Goal: Information Seeking & Learning: Learn about a topic

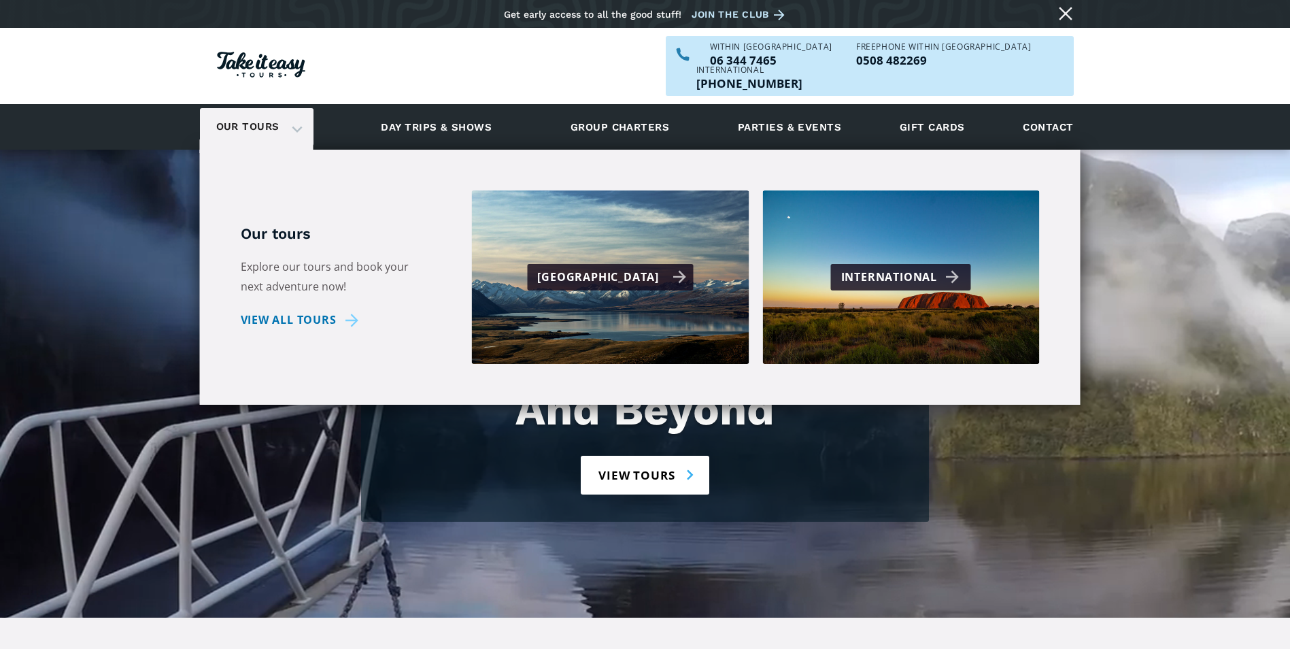
click at [598, 267] on div "[GEOGRAPHIC_DATA]" at bounding box center [611, 277] width 149 height 20
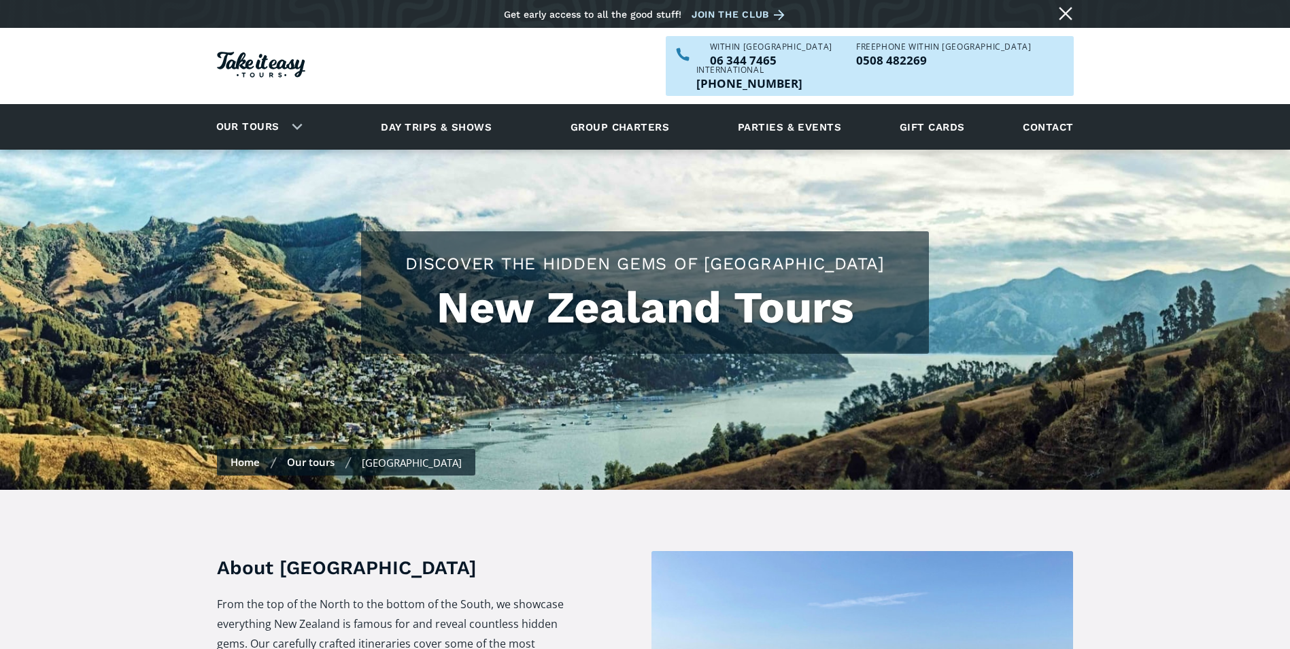
checkbox input "true"
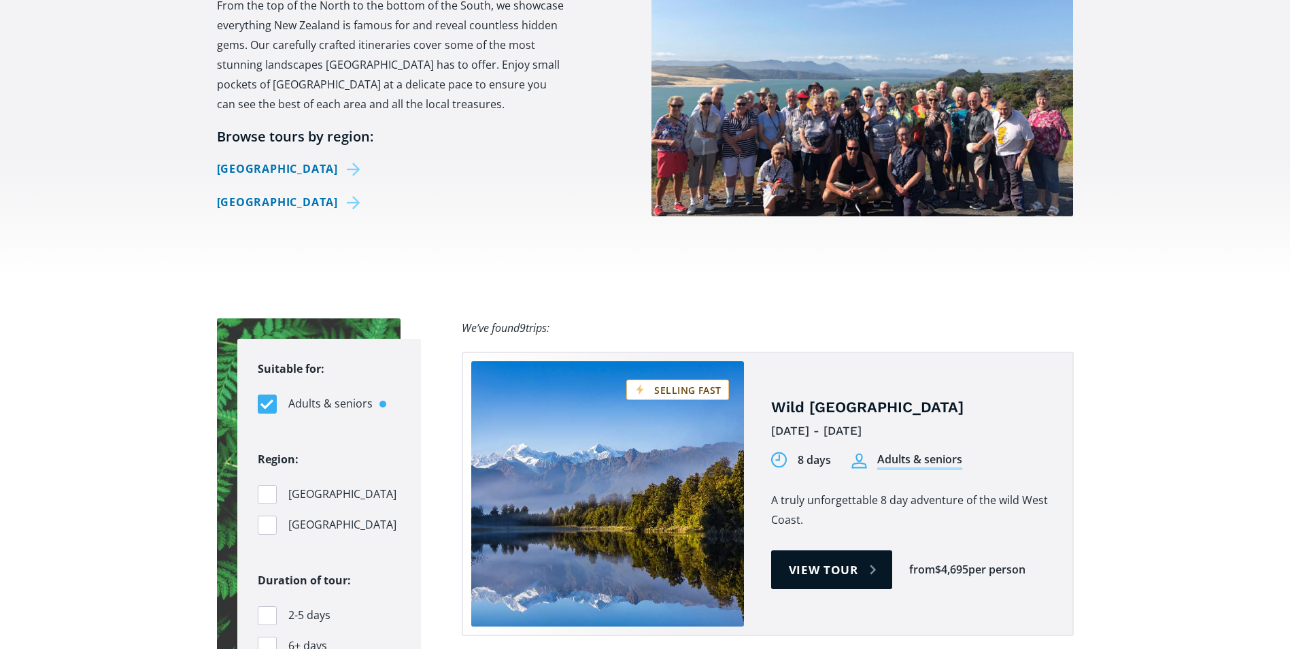
scroll to position [612, 0]
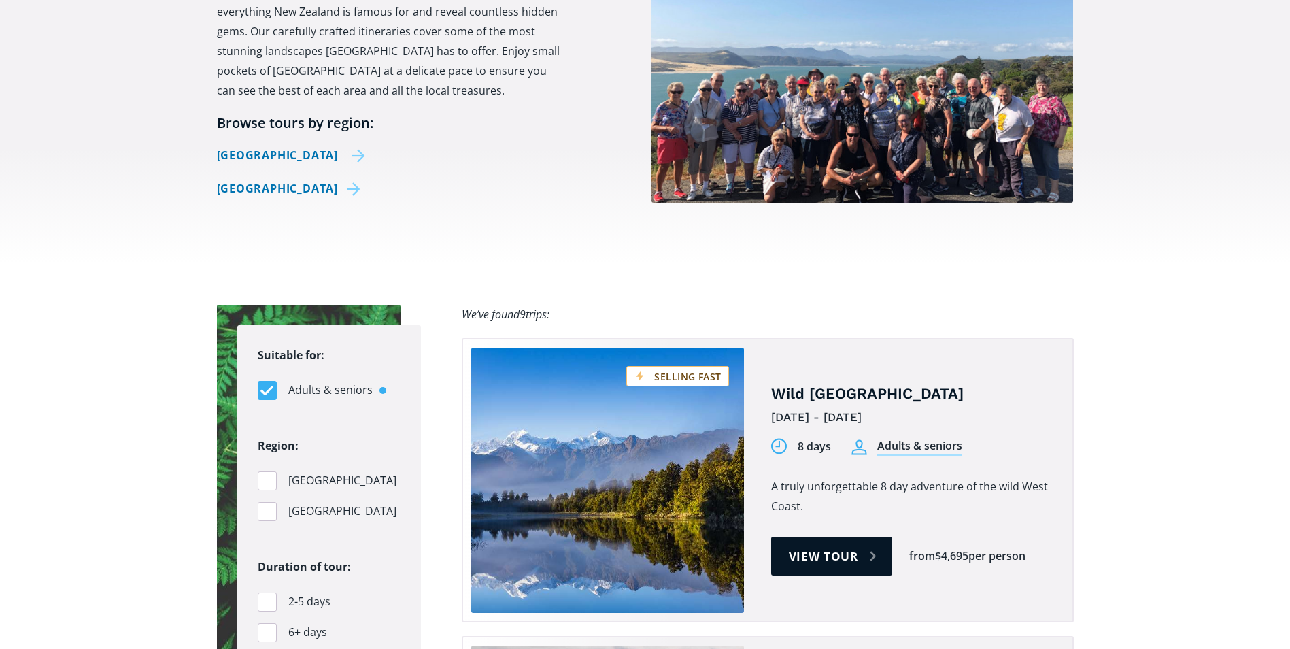
click at [279, 145] on link "[GEOGRAPHIC_DATA]" at bounding box center [291, 155] width 149 height 20
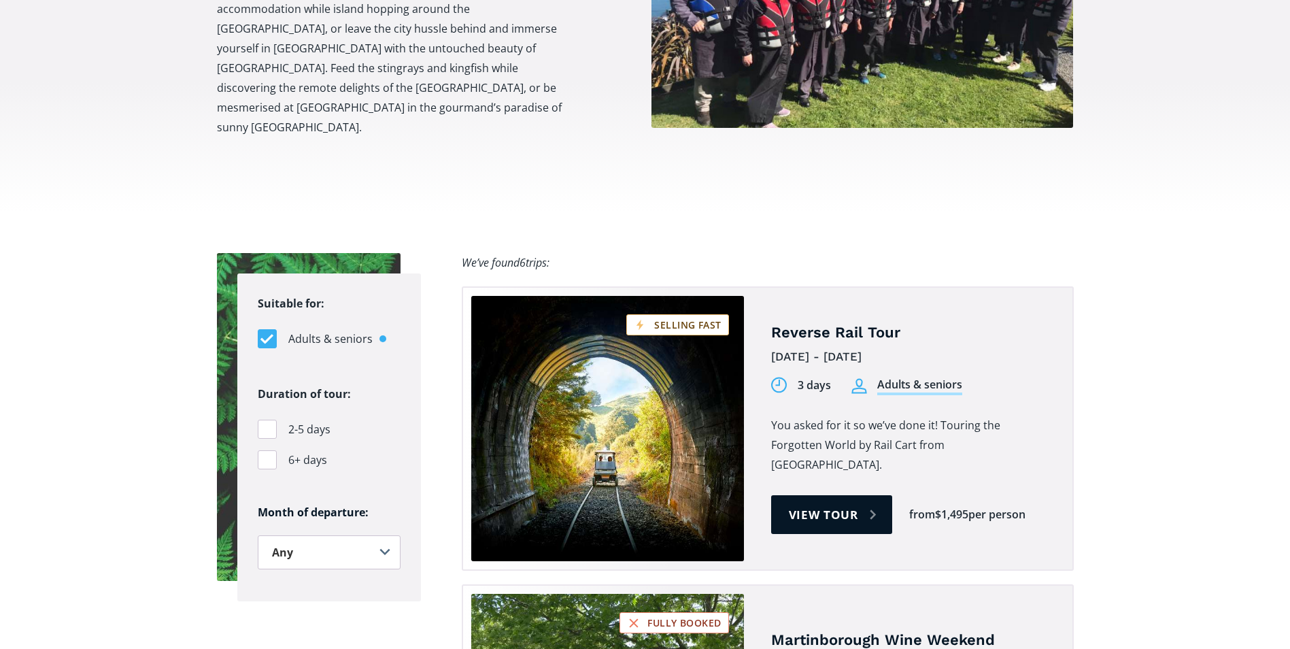
scroll to position [748, 0]
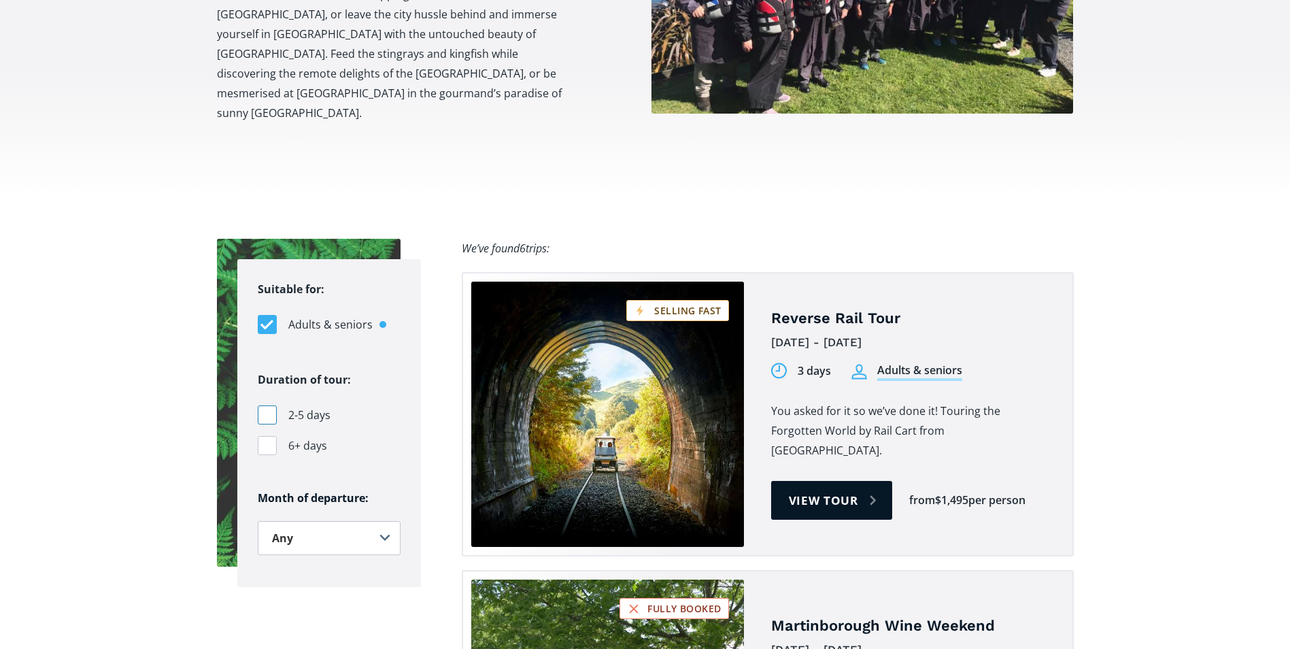
click at [265, 405] on div "Filters" at bounding box center [267, 414] width 19 height 19
click at [265, 411] on input "2-5 days" at bounding box center [262, 415] width 9 height 9
checkbox input "true"
click at [319, 521] on select "Any January February March April May June July August September October Novembe…" at bounding box center [329, 538] width 143 height 34
select select ".november"
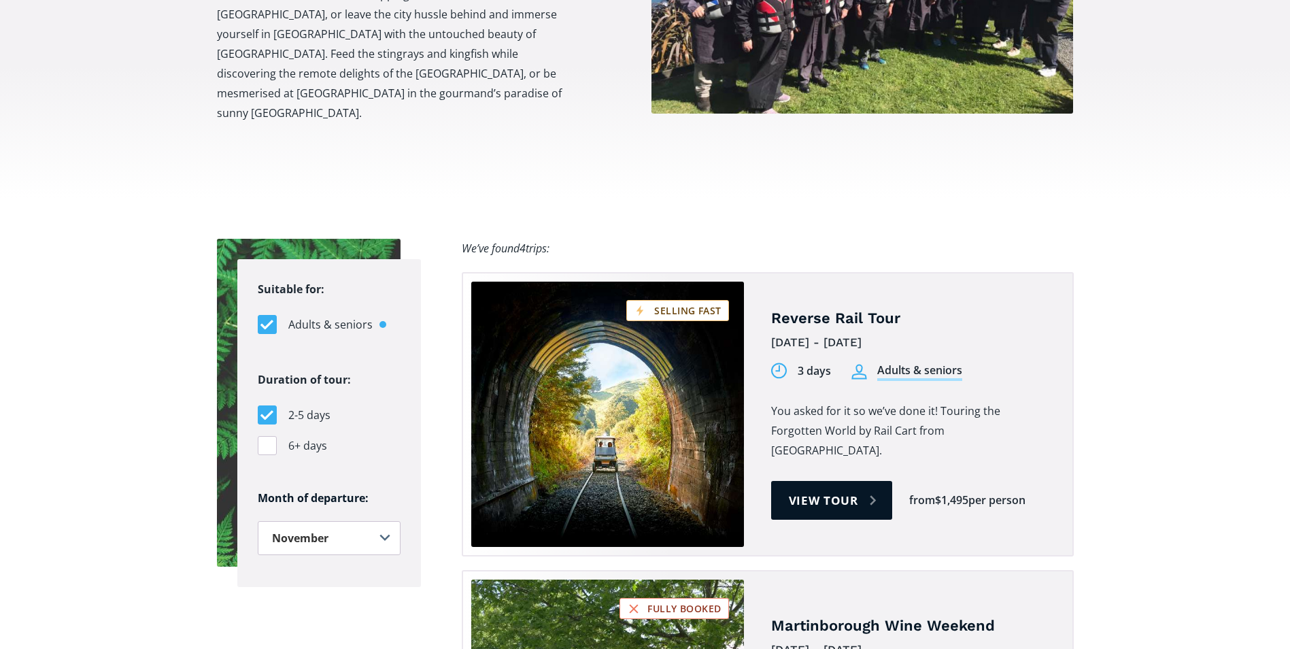
click at [258, 521] on select "Any January February March April May June July August September October Novembe…" at bounding box center [329, 538] width 143 height 34
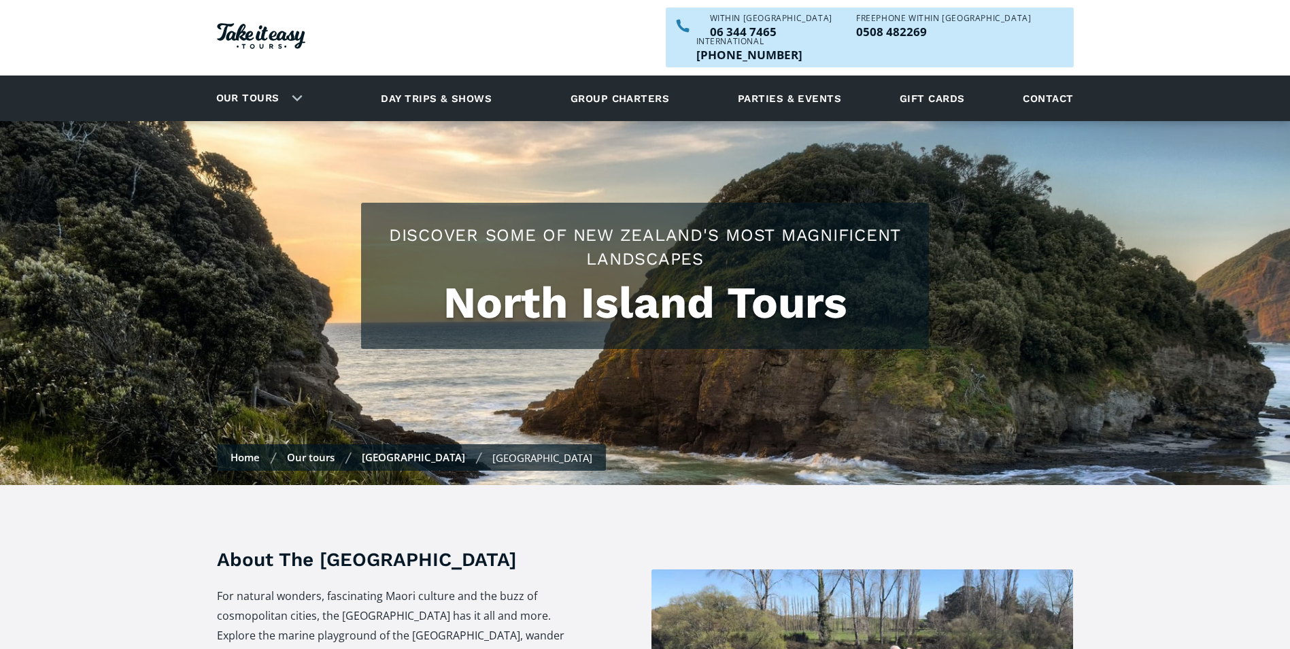
scroll to position [0, 0]
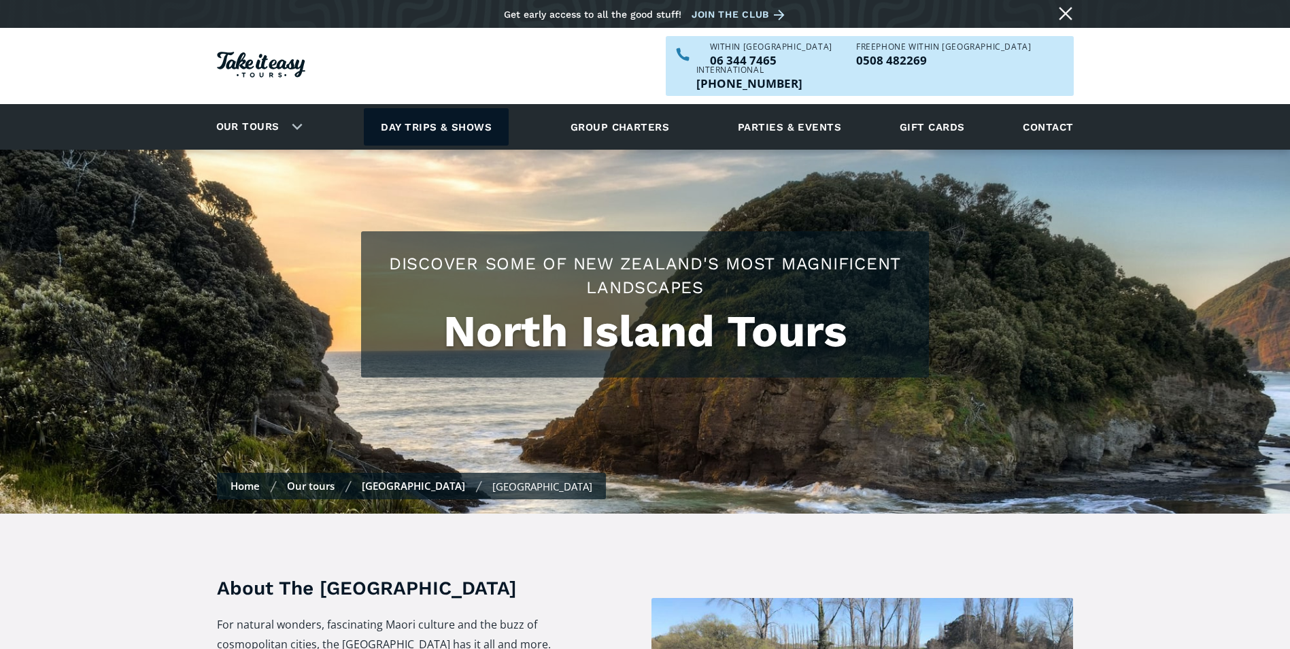
click at [434, 108] on link "Day trips & shows" at bounding box center [436, 126] width 145 height 37
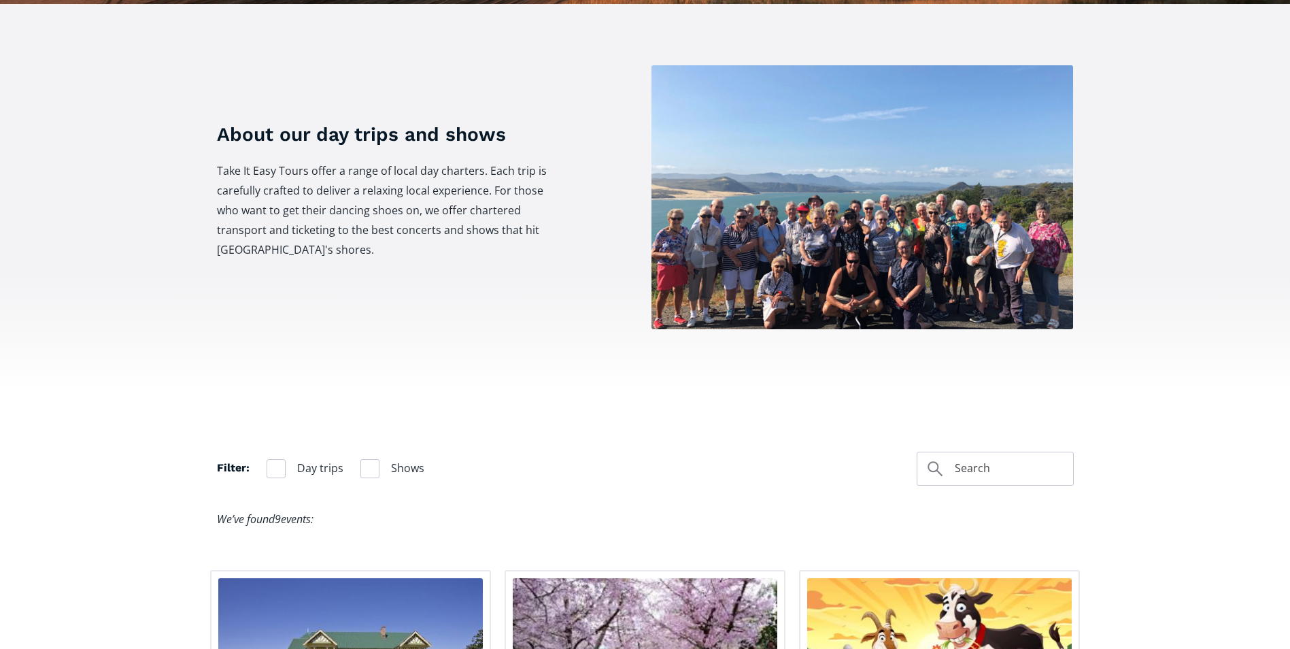
scroll to position [612, 0]
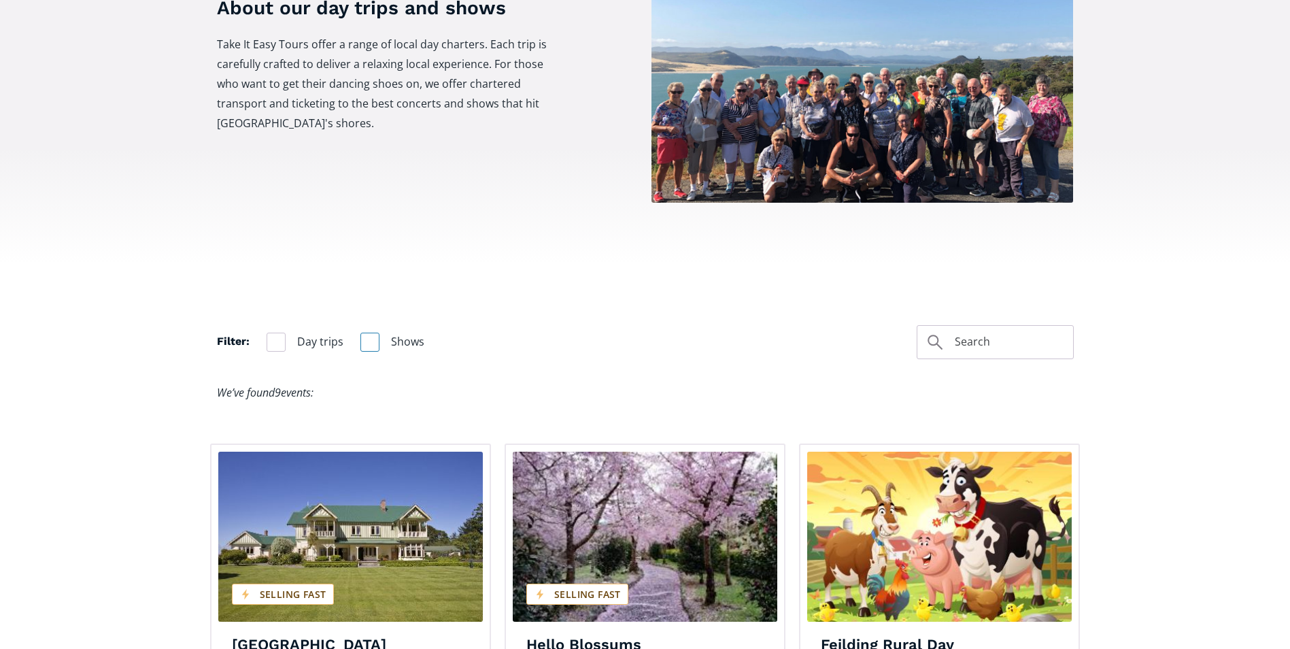
click at [367, 332] on div "Filter" at bounding box center [369, 341] width 19 height 19
click at [367, 337] on input "Shows" at bounding box center [364, 341] width 9 height 9
checkbox input "true"
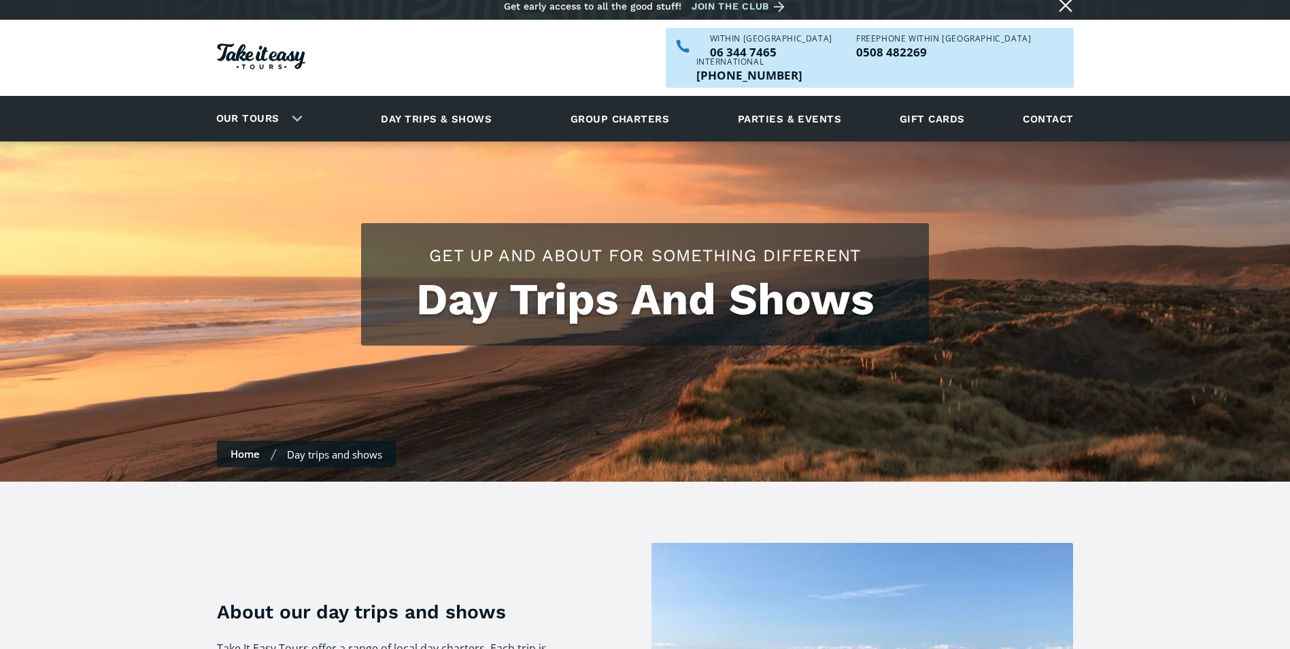
scroll to position [0, 0]
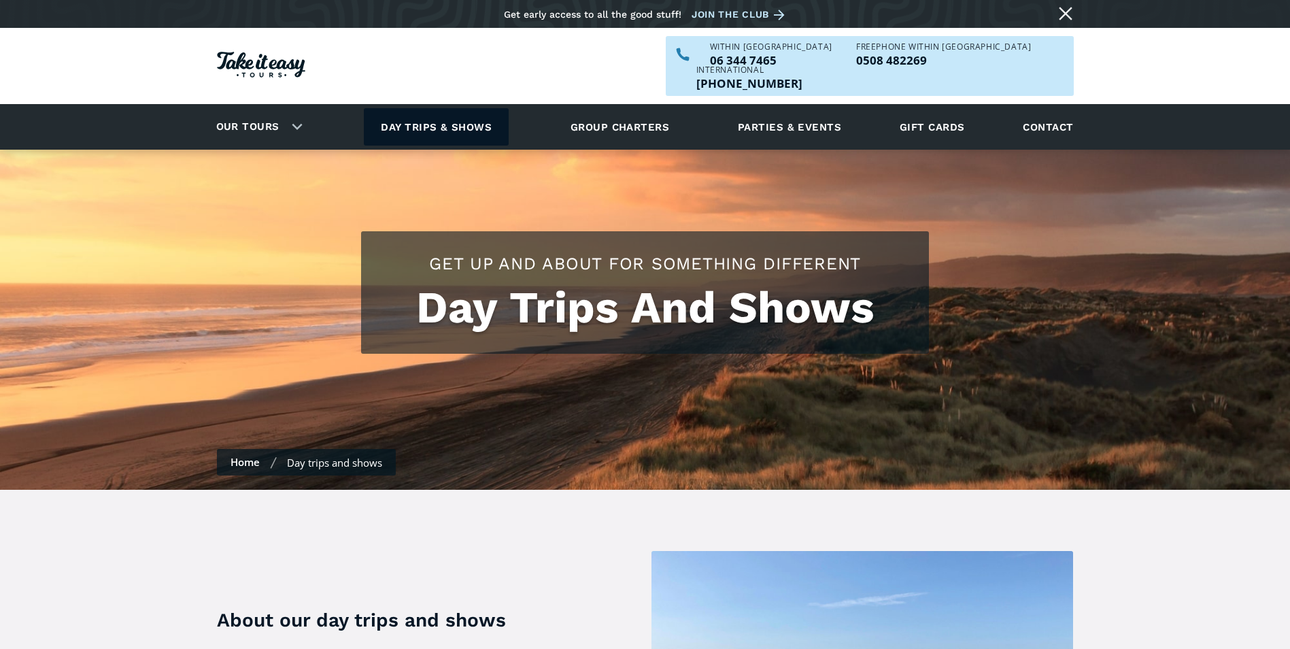
click at [421, 108] on link "Day trips & shows" at bounding box center [436, 126] width 145 height 37
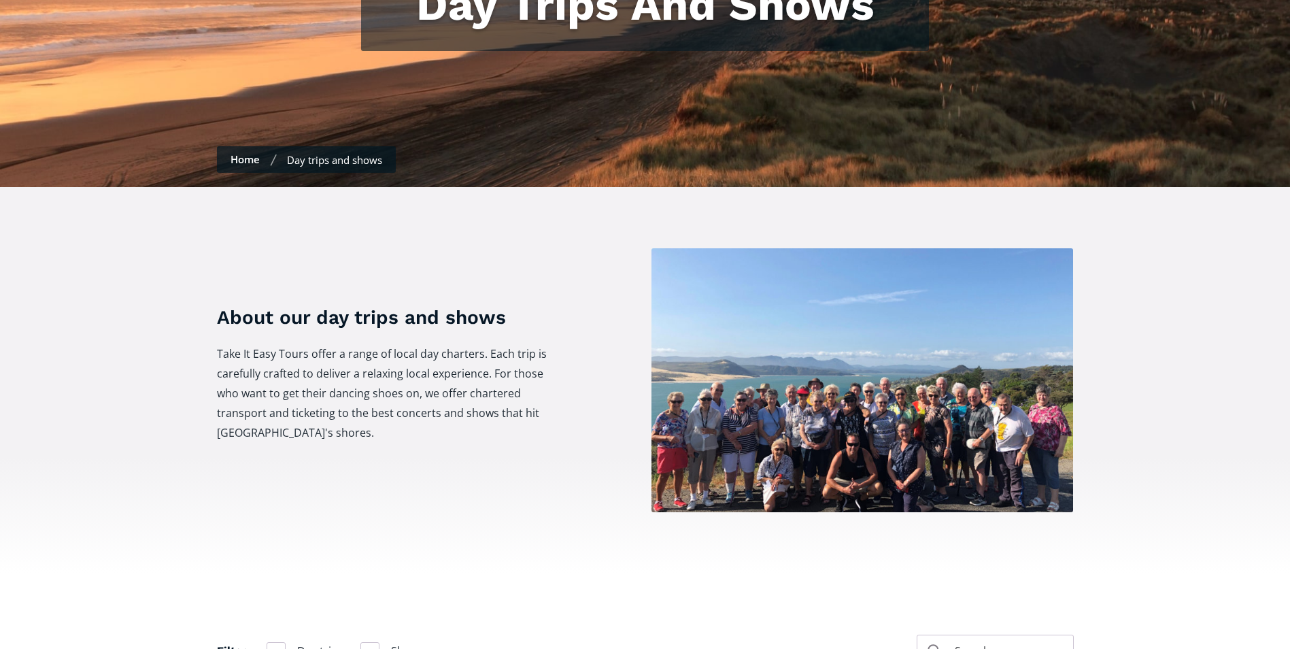
scroll to position [408, 0]
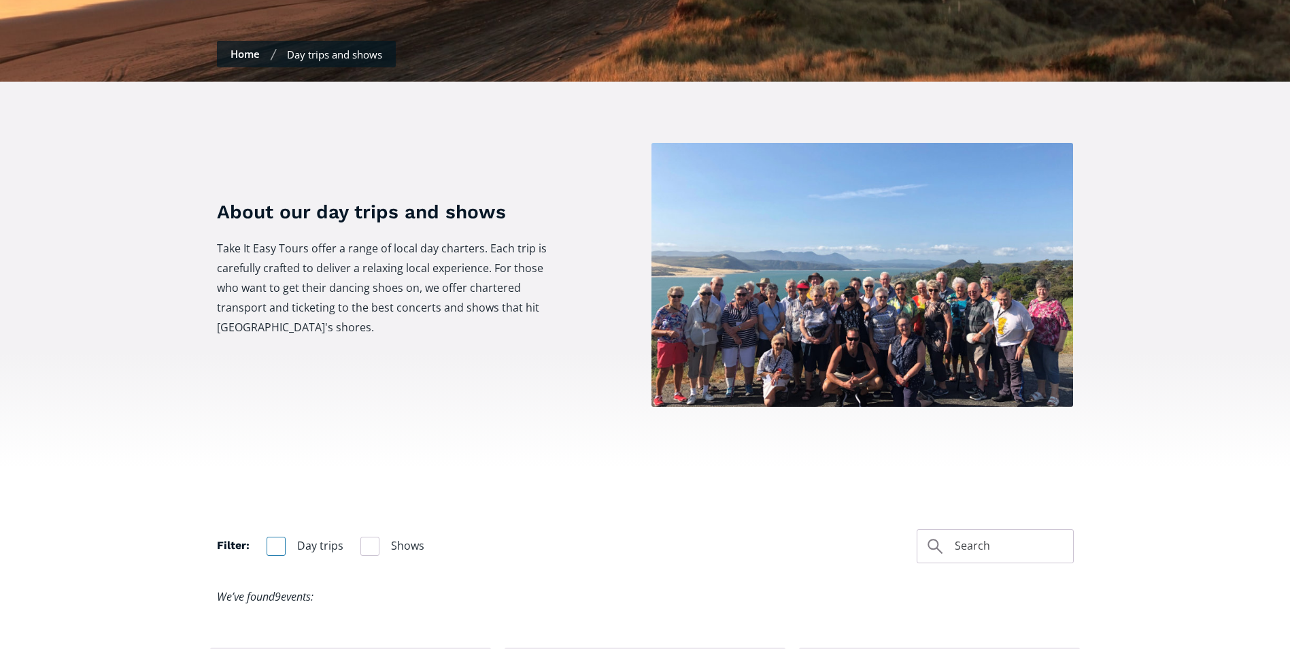
click at [280, 536] on div "Filter" at bounding box center [275, 545] width 19 height 19
click at [275, 541] on input "Day trips" at bounding box center [270, 545] width 9 height 9
checkbox input "true"
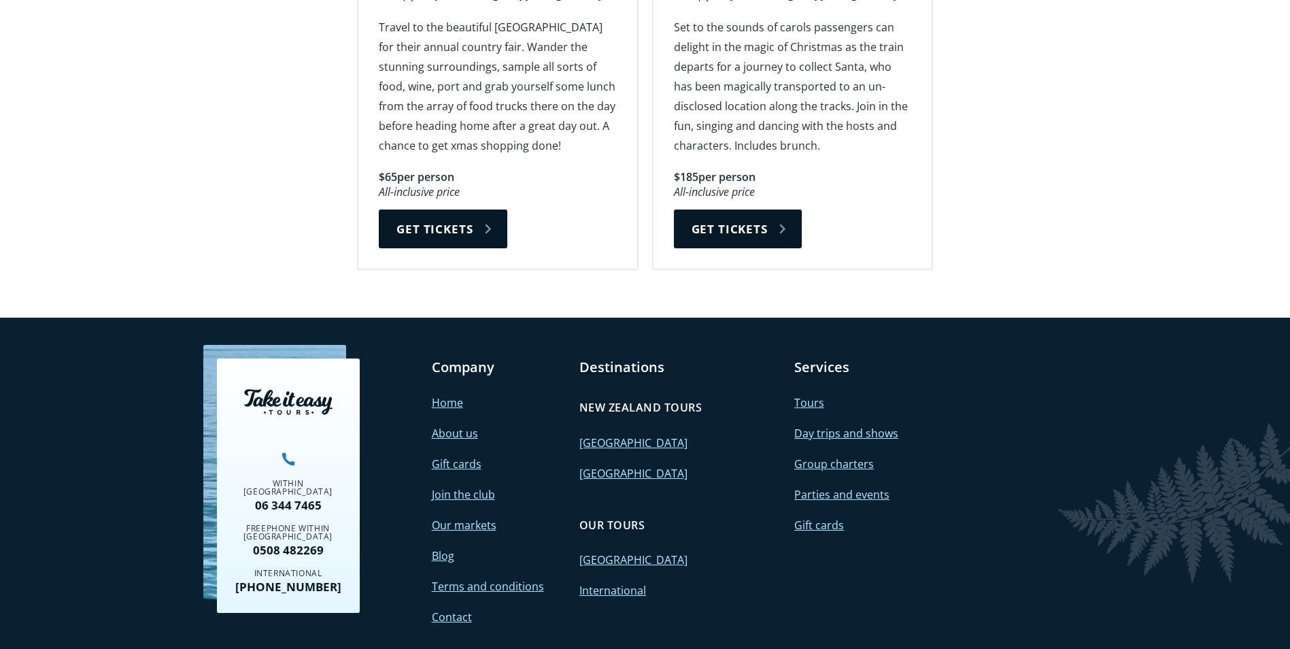
scroll to position [2472, 0]
